Goal: Transaction & Acquisition: Purchase product/service

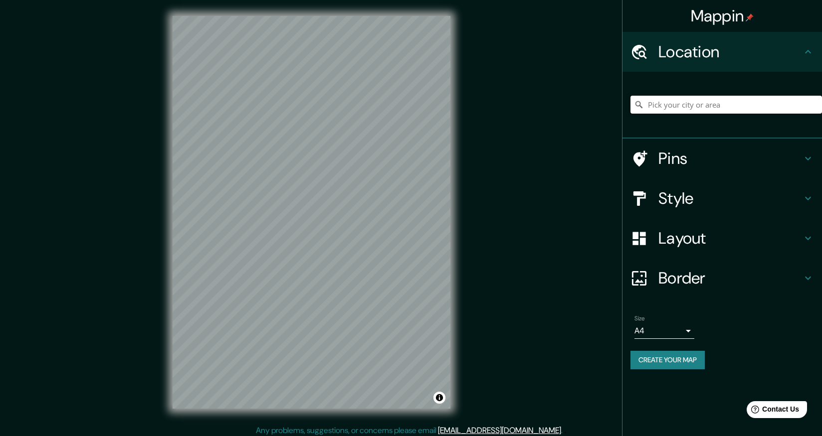
click at [686, 105] on input "Pick your city or area" at bounding box center [725, 105] width 191 height 18
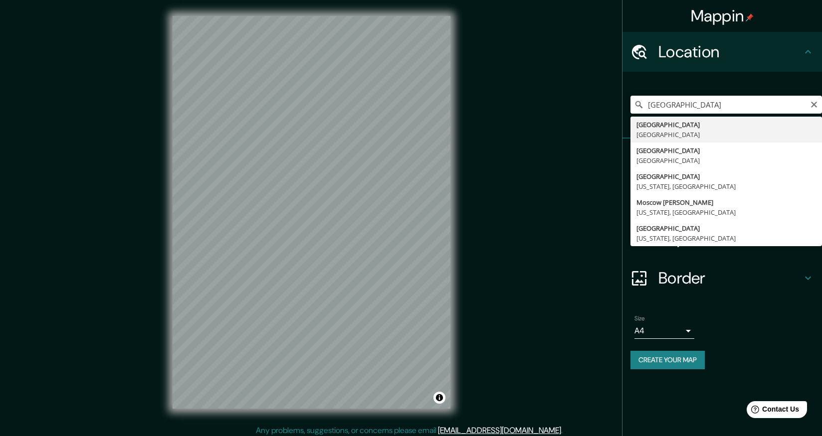
type input "[GEOGRAPHIC_DATA], [GEOGRAPHIC_DATA]"
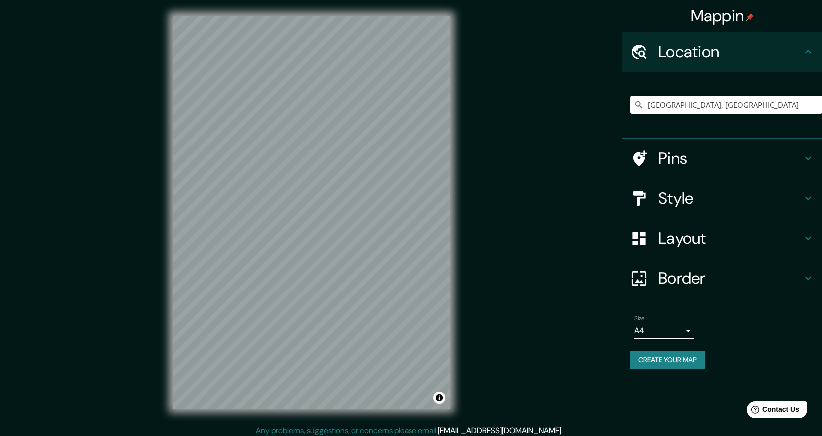
click at [464, 352] on div "© Mapbox © OpenStreetMap Improve this map" at bounding box center [312, 212] width 310 height 425
click at [496, 142] on div "Mappin Location [GEOGRAPHIC_DATA], [GEOGRAPHIC_DATA] Pins Style Layout Border C…" at bounding box center [411, 220] width 822 height 441
click at [680, 328] on body "Mappin Location [GEOGRAPHIC_DATA], [GEOGRAPHIC_DATA] Pins Style Layout Border C…" at bounding box center [411, 218] width 822 height 436
click at [666, 370] on li "A3" at bounding box center [664, 370] width 60 height 18
click at [692, 192] on h4 "Style" at bounding box center [730, 198] width 144 height 20
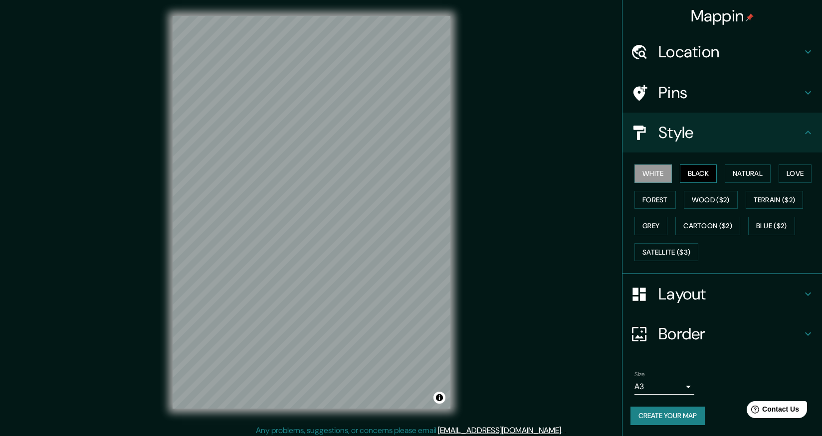
click at [696, 173] on button "Black" at bounding box center [698, 174] width 37 height 18
click at [663, 227] on button "Grey" at bounding box center [650, 226] width 33 height 18
click at [794, 172] on button "Love" at bounding box center [794, 174] width 33 height 18
click at [652, 174] on button "White" at bounding box center [652, 174] width 37 height 18
click at [737, 172] on button "Natural" at bounding box center [747, 174] width 46 height 18
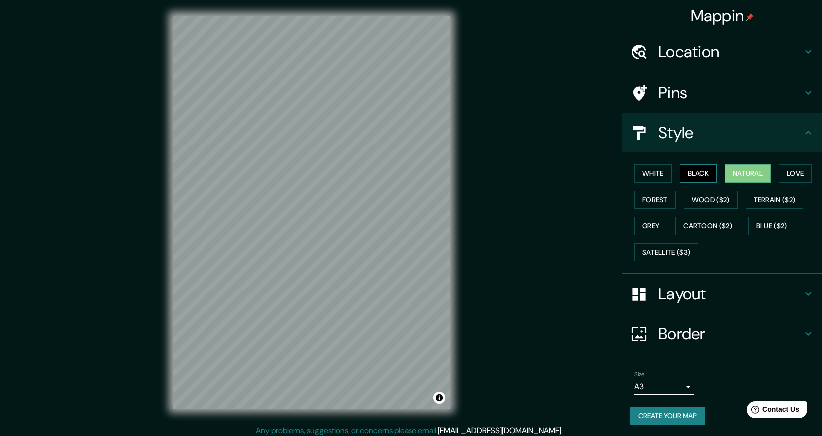
click at [707, 174] on button "Black" at bounding box center [698, 174] width 37 height 18
click at [665, 174] on button "White" at bounding box center [652, 174] width 37 height 18
click at [659, 221] on button "Grey" at bounding box center [650, 226] width 33 height 18
click at [677, 419] on button "Create your map" at bounding box center [667, 416] width 74 height 18
click at [666, 414] on button "Create your map" at bounding box center [667, 416] width 74 height 18
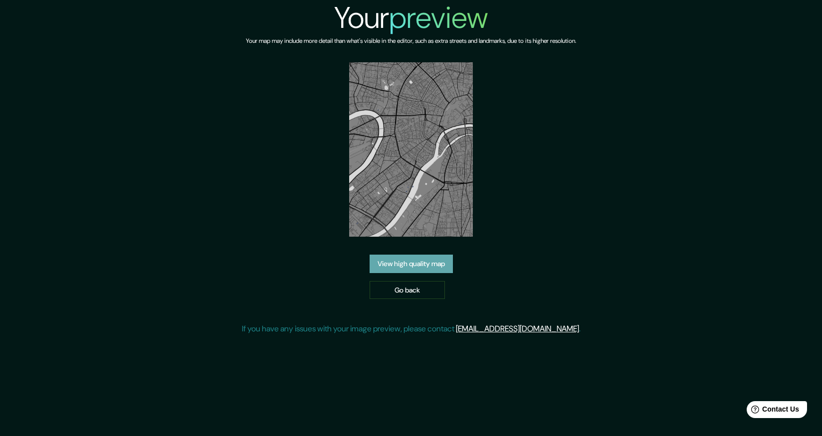
click at [427, 265] on link "View high quality map" at bounding box center [410, 264] width 83 height 18
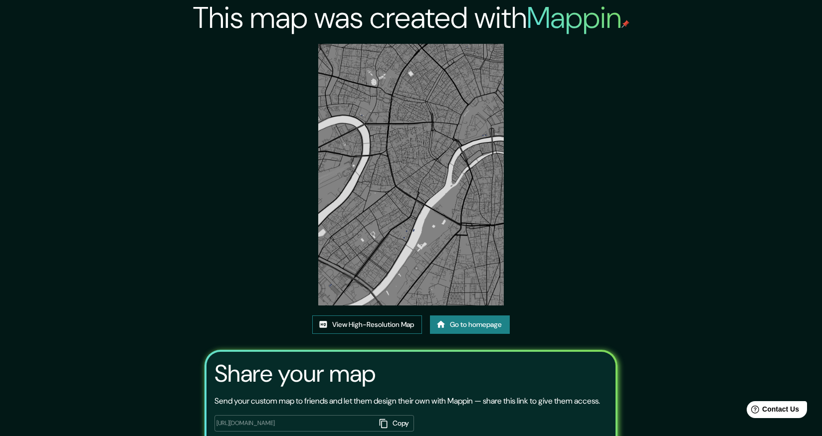
click at [391, 321] on link "View High-Resolution Map" at bounding box center [367, 325] width 110 height 18
